Goal: Task Accomplishment & Management: Use online tool/utility

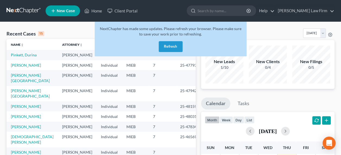
click at [170, 46] on button "Refresh" at bounding box center [171, 46] width 24 height 11
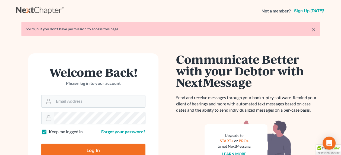
type input "[EMAIL_ADDRESS][DOMAIN_NAME]"
click at [101, 149] on input "Log In" at bounding box center [93, 151] width 104 height 14
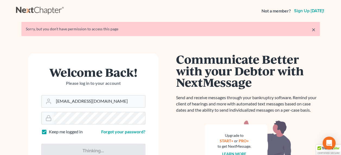
type input "Thinking..."
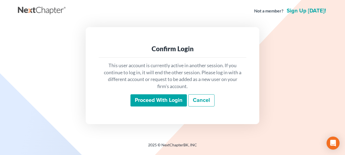
click at [166, 98] on input "Proceed with login" at bounding box center [158, 100] width 56 height 12
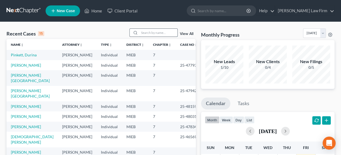
click at [158, 32] on input "search" at bounding box center [158, 33] width 38 height 8
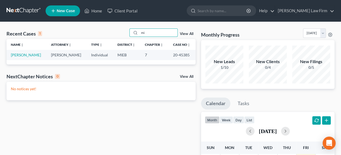
type input "m"
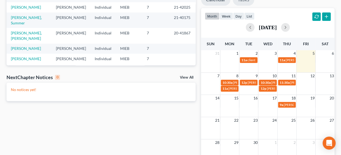
scroll to position [108, 0]
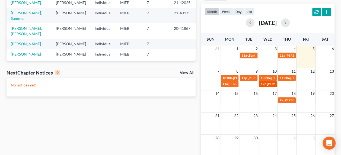
click at [268, 84] on span "Lisa Mickens - signing" at bounding box center [285, 84] width 38 height 4
type input "lis"
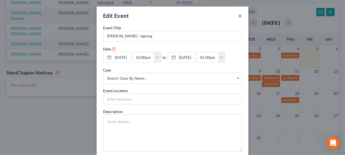
click at [239, 17] on button "×" at bounding box center [240, 15] width 4 height 7
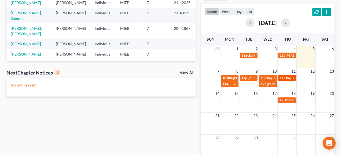
click at [284, 78] on span "11:30a" at bounding box center [284, 78] width 10 height 4
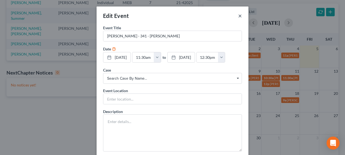
click at [239, 15] on button "×" at bounding box center [240, 15] width 4 height 7
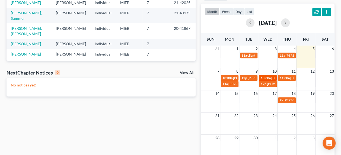
click at [269, 77] on span "10:30a" at bounding box center [265, 78] width 10 height 4
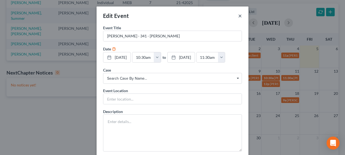
click at [239, 15] on button "×" at bounding box center [240, 15] width 4 height 7
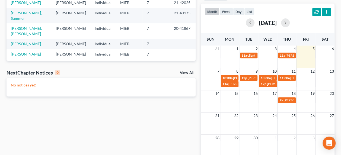
click at [153, 106] on div "Recent Cases 10 lis View All Name unfold_more expand_more expand_less Attorney …" at bounding box center [101, 54] width 194 height 268
